Goal: Check status: Check status

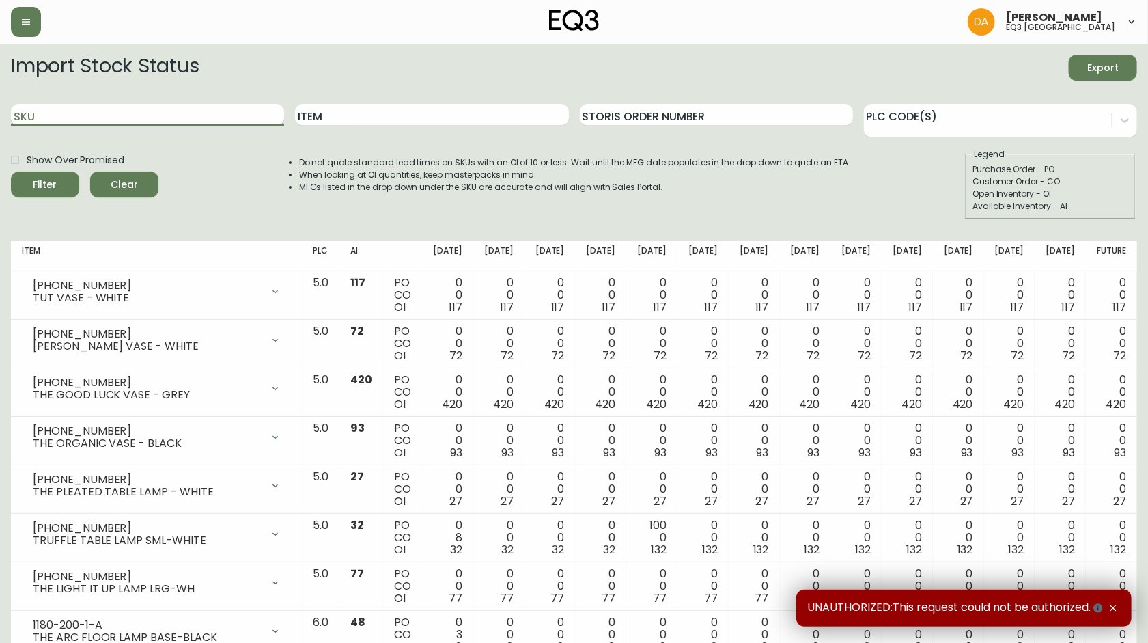
click at [169, 111] on input "SKU" at bounding box center [147, 115] width 273 height 22
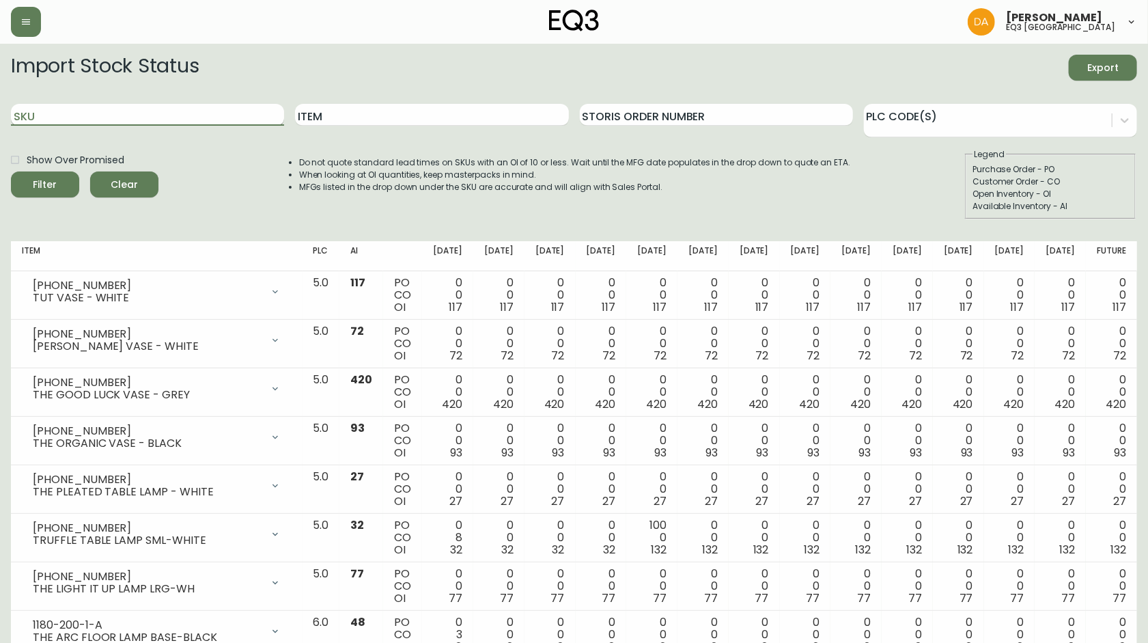
paste input "3020-629-4-B"
type input "3020-629-4-B"
click at [11, 171] on button "Filter" at bounding box center [45, 184] width 68 height 26
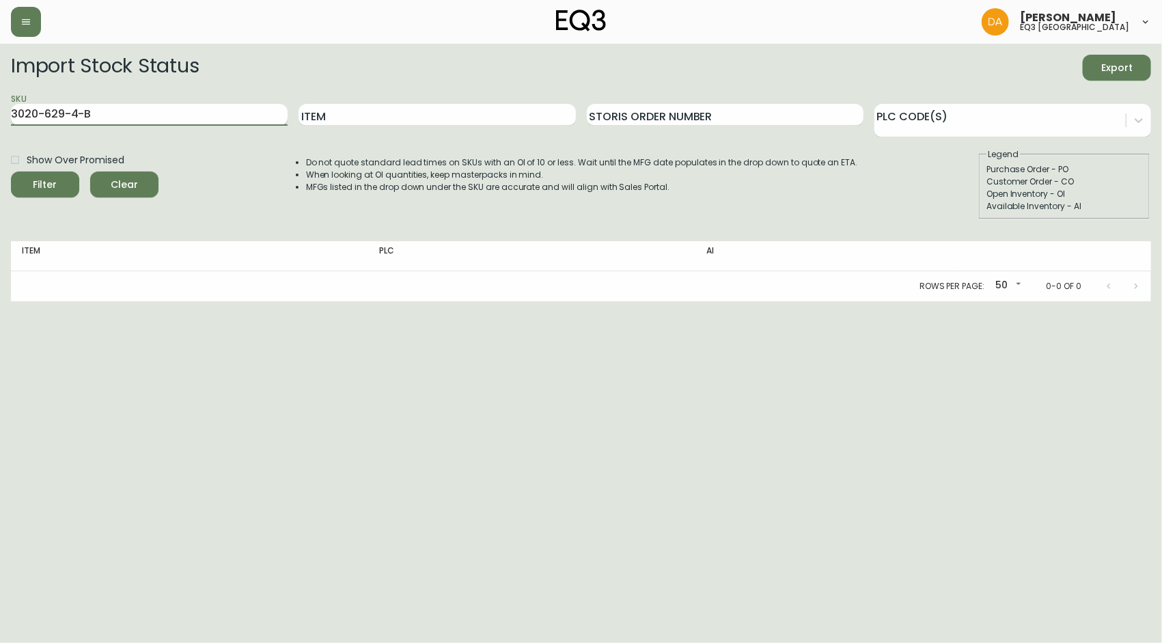
click at [11, 171] on button "Filter" at bounding box center [45, 184] width 68 height 26
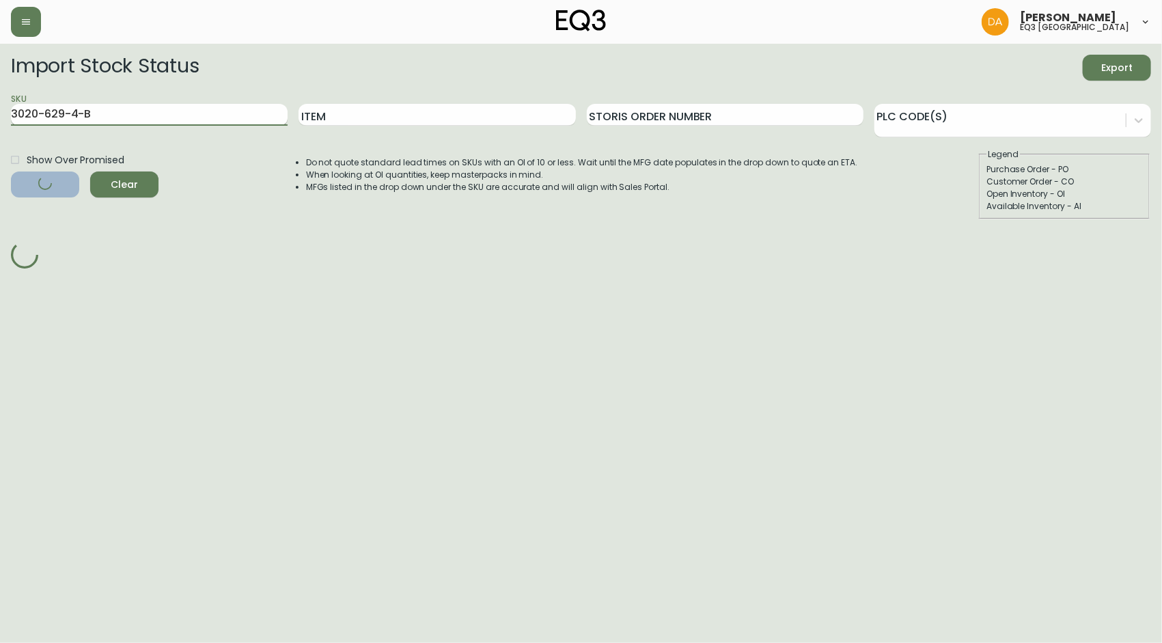
click at [11, 171] on button "Filter" at bounding box center [45, 184] width 68 height 26
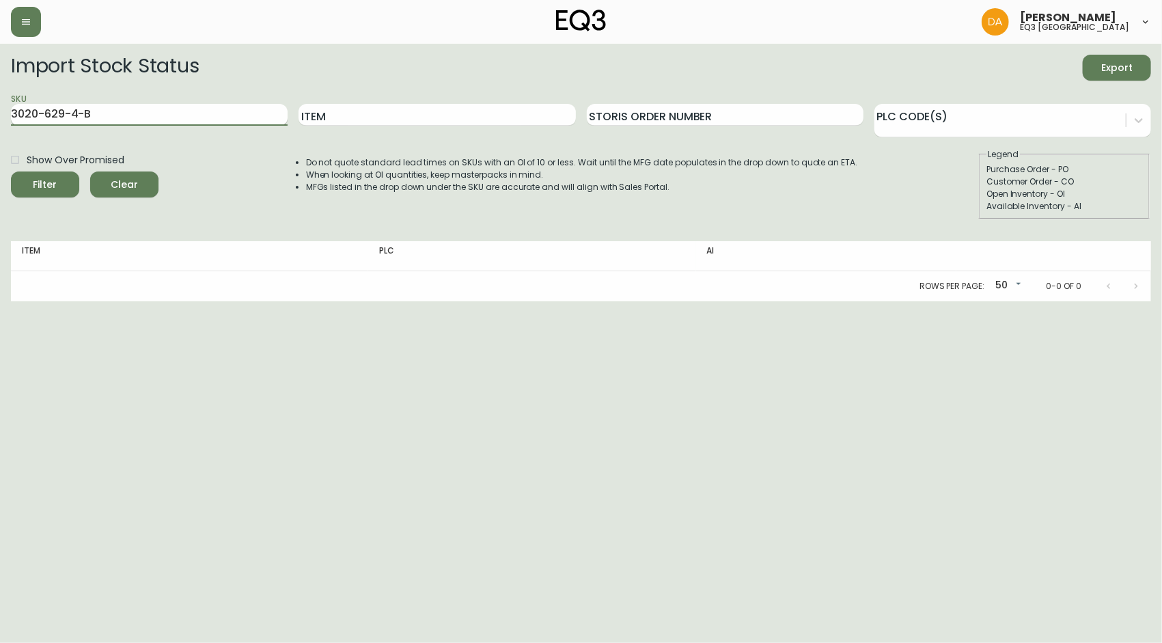
click at [11, 171] on button "Filter" at bounding box center [45, 184] width 68 height 26
drag, startPoint x: 131, startPoint y: 119, endPoint x: -16, endPoint y: 126, distance: 147.8
click at [0, 126] on html "Dominic Adam eq3 calgary Import Stock Status Export SKU 3020-629-4-B Item Stori…" at bounding box center [581, 150] width 1162 height 301
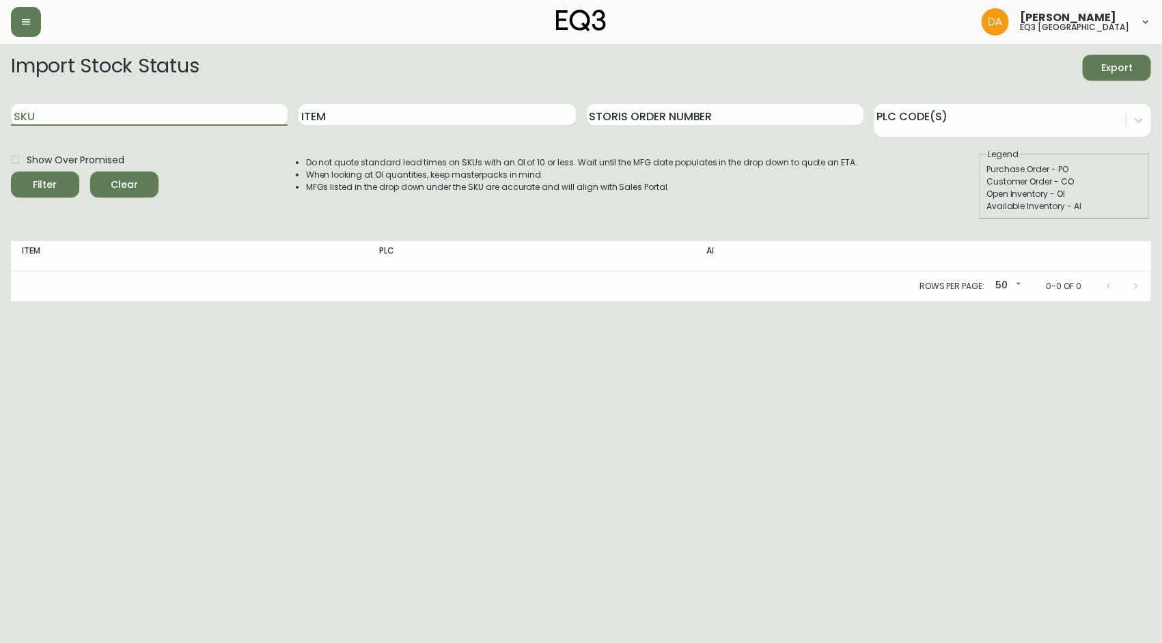
paste input "30178-PS"
type input "30178-PS"
click at [11, 171] on button "Filter" at bounding box center [45, 184] width 68 height 26
click at [113, 113] on input "30178-PS" at bounding box center [149, 115] width 277 height 22
click at [11, 171] on button "Filter" at bounding box center [45, 184] width 68 height 26
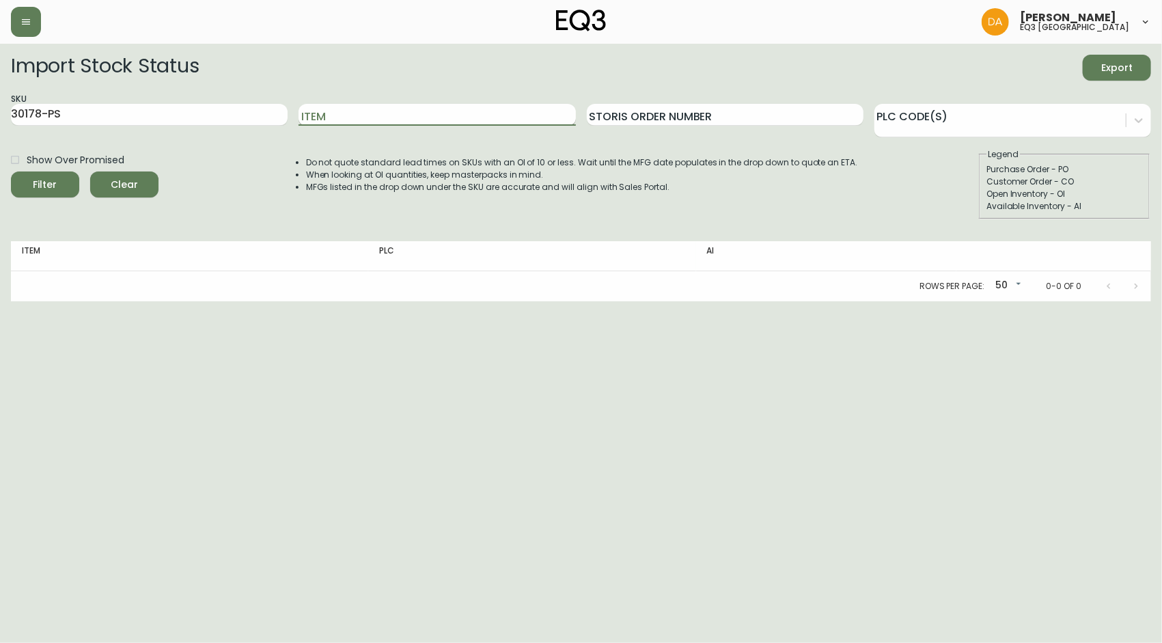
click at [386, 113] on input "Item" at bounding box center [437, 115] width 277 height 22
drag, startPoint x: 135, startPoint y: 111, endPoint x: -16, endPoint y: 112, distance: 151.0
click at [0, 112] on html "Dominic Adam eq3 calgary Import Stock Status Export SKU 30178-PS Item Storis Or…" at bounding box center [581, 150] width 1162 height 301
click at [328, 116] on input "Item" at bounding box center [437, 115] width 277 height 22
type input "PLANK"
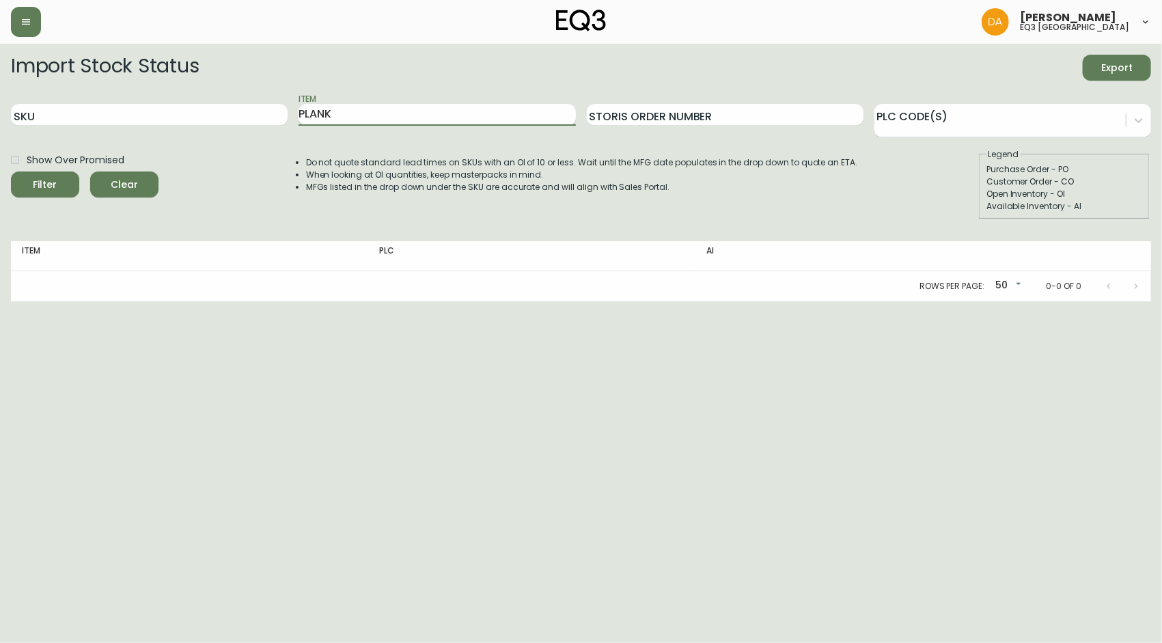
click at [11, 171] on button "Filter" at bounding box center [45, 184] width 68 height 26
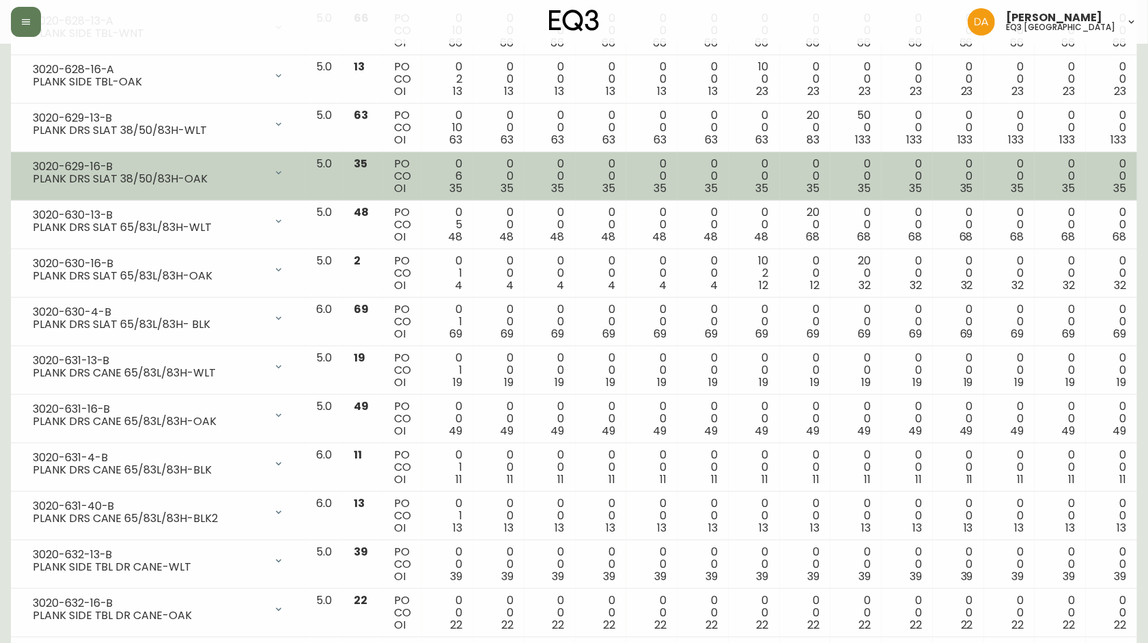
scroll to position [911, 0]
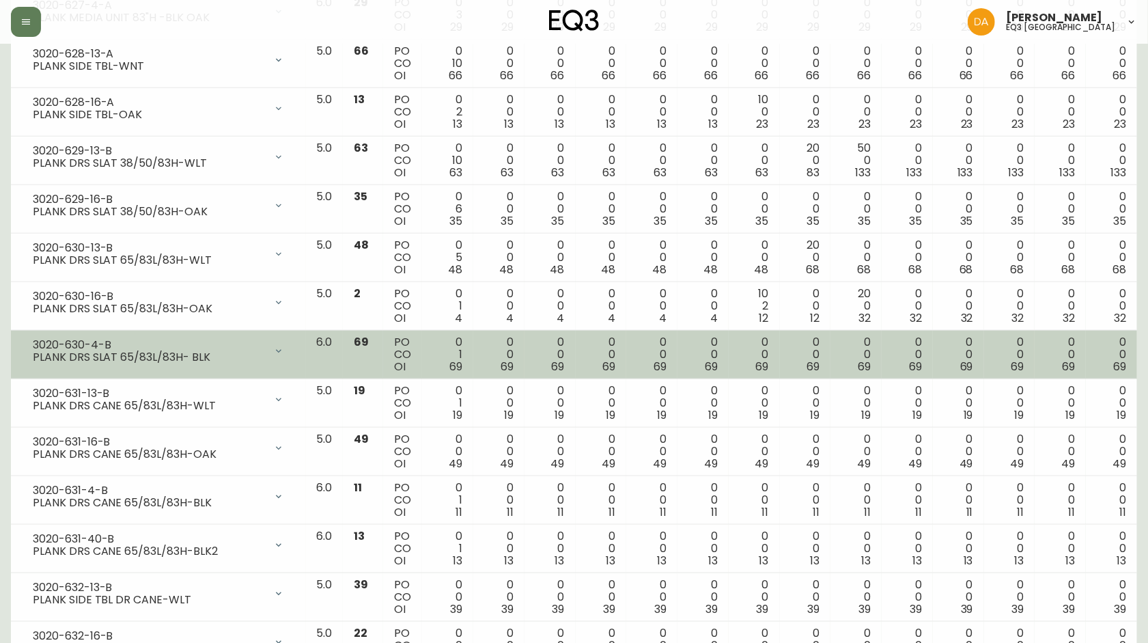
click at [236, 357] on div "PLANK DRS SLAT 65/83L/83H- BLK" at bounding box center [149, 357] width 232 height 12
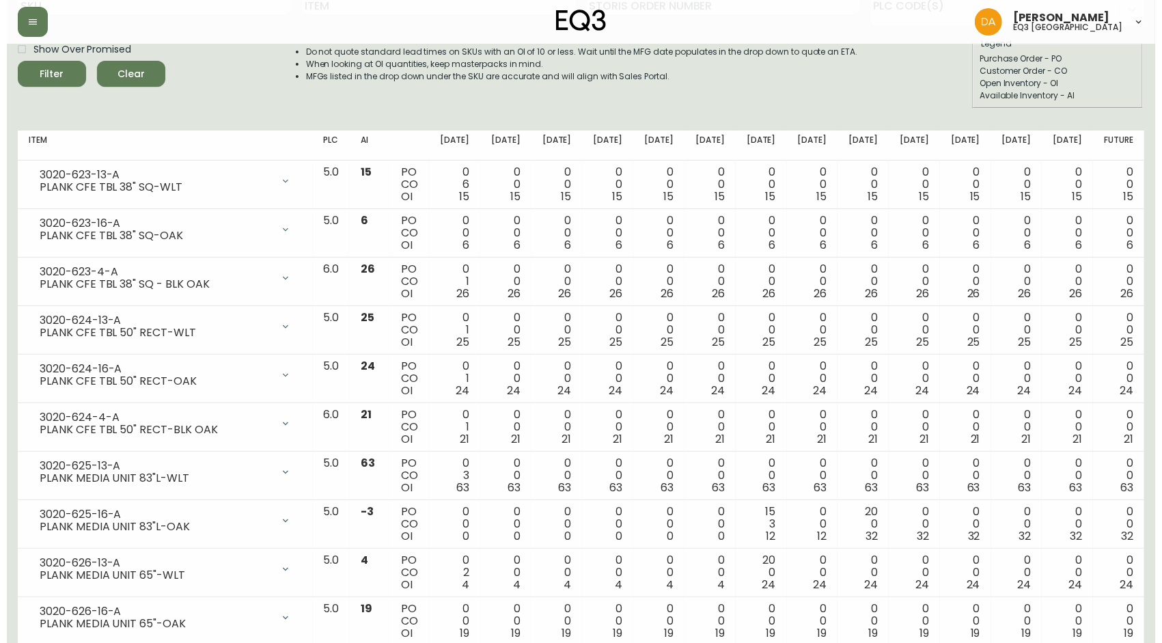
scroll to position [0, 0]
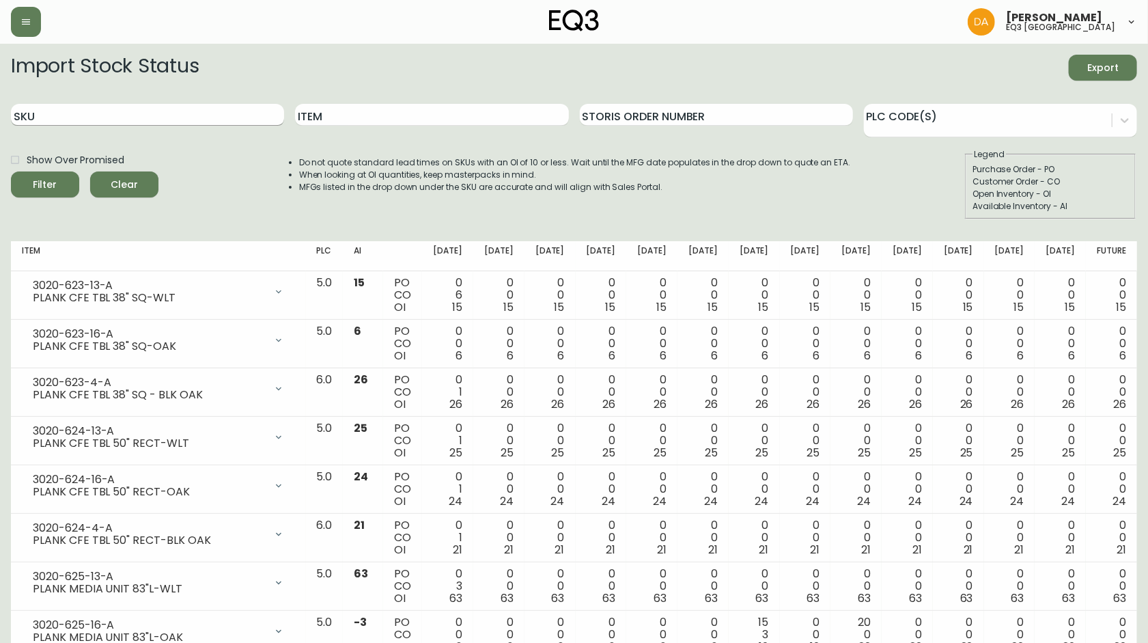
click at [80, 123] on input "SKU" at bounding box center [147, 115] width 273 height 22
paste input "3020-640-4-B"
type input "3020-640-4-B"
click at [11, 171] on button "Filter" at bounding box center [45, 184] width 68 height 26
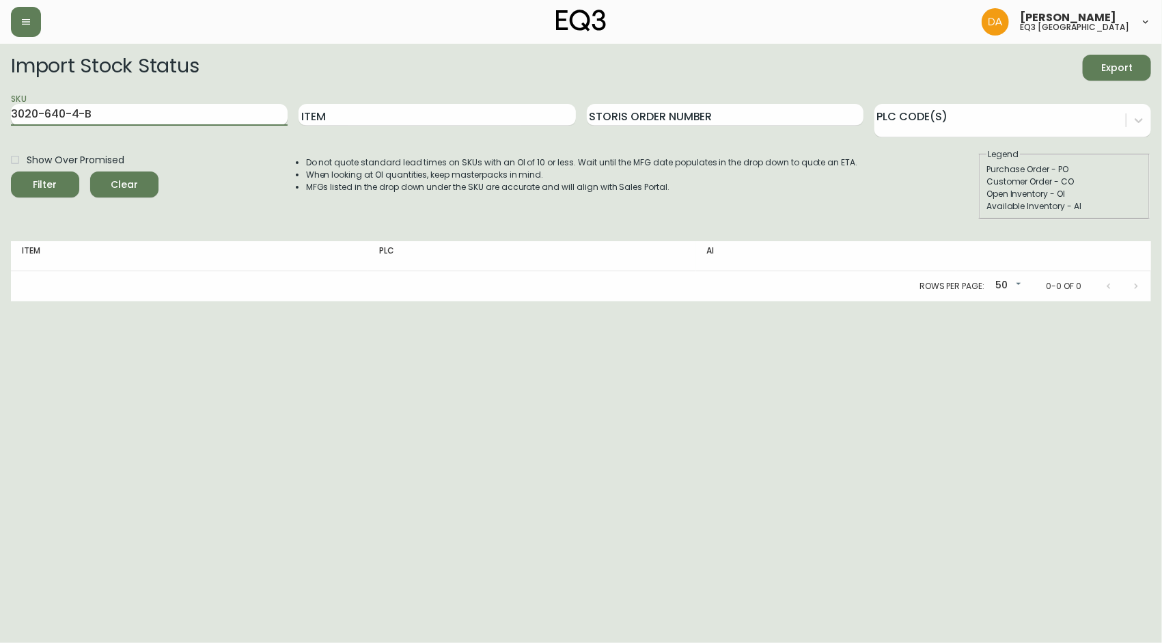
click at [113, 107] on input "3020-640-4-B" at bounding box center [149, 115] width 277 height 22
drag, startPoint x: 109, startPoint y: 118, endPoint x: -16, endPoint y: 137, distance: 127.2
click at [0, 137] on html "Dominic Adam eq3 calgary Import Stock Status Export SKU 3020-640-4-B Item Stori…" at bounding box center [581, 150] width 1162 height 301
paste input "3020-629-4-B"
type input "3020-629-4-B"
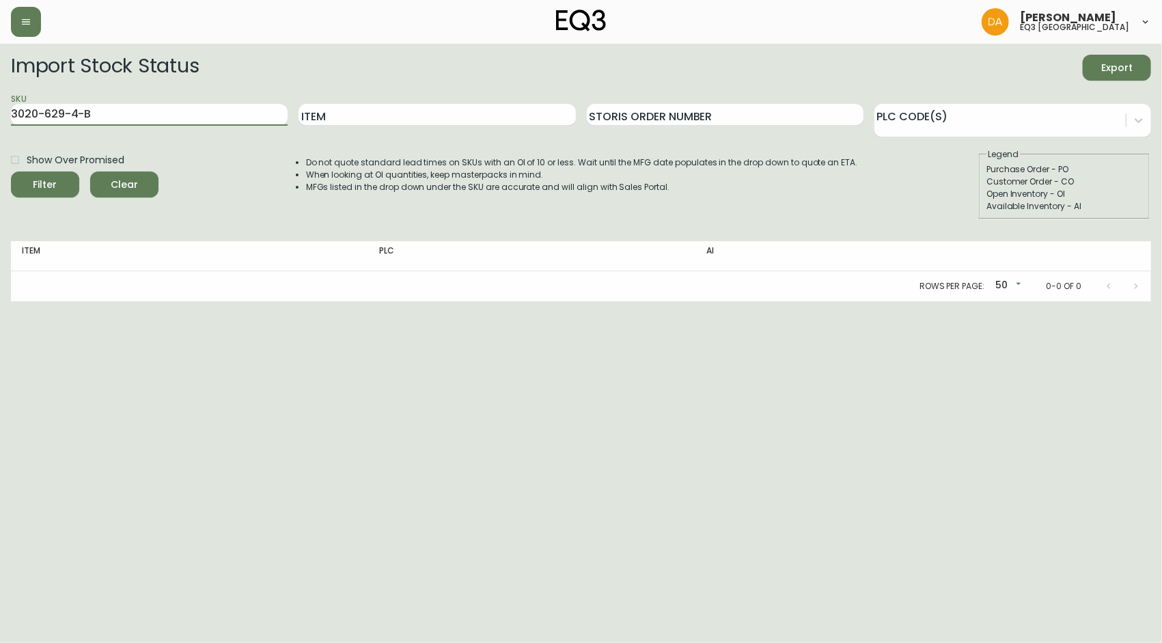
click at [11, 171] on button "Filter" at bounding box center [45, 184] width 68 height 26
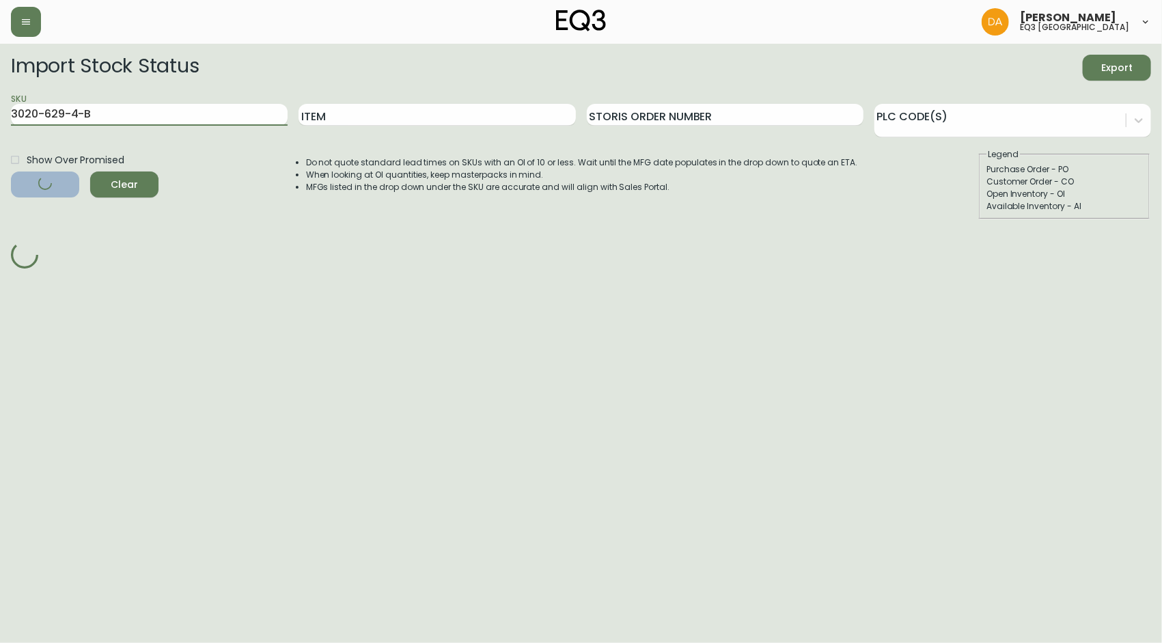
click at [11, 171] on button "Filter" at bounding box center [45, 184] width 68 height 26
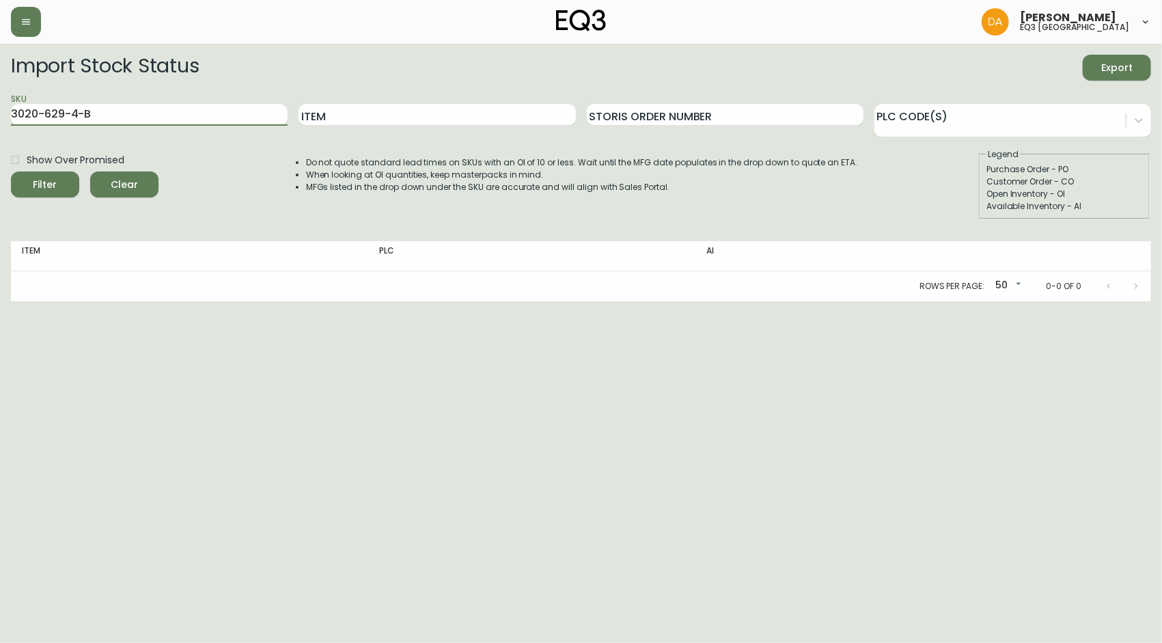
click at [11, 171] on button "Filter" at bounding box center [45, 184] width 68 height 26
click at [176, 301] on html "Dominic Adam eq3 calgary Import Stock Status Export SKU 3020-629-4-B Item Stori…" at bounding box center [581, 150] width 1162 height 301
drag, startPoint x: 178, startPoint y: 115, endPoint x: -16, endPoint y: 97, distance: 194.8
click at [0, 97] on html "Dominic Adam eq3 calgary Import Stock Status Export SKU 3020-629-4-B Item Stori…" at bounding box center [581, 150] width 1162 height 301
paste input "30178-PS"
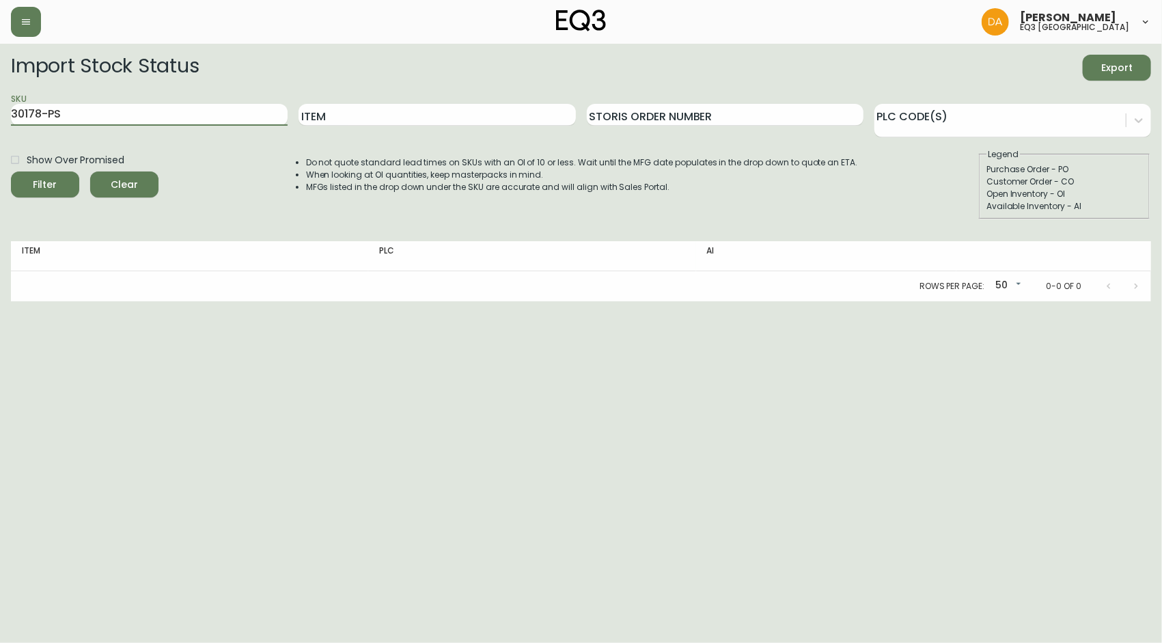
type input "30178-PS"
click at [11, 171] on button "Filter" at bounding box center [45, 184] width 68 height 26
